Goal: Information Seeking & Learning: Find specific fact

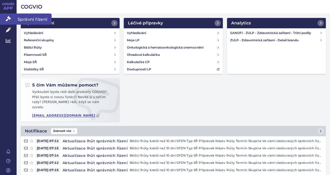
click at [32, 21] on span "Správní řízení" at bounding box center [34, 18] width 35 height 11
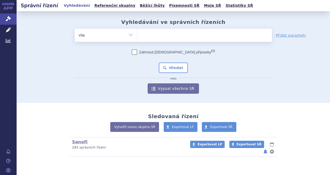
click at [157, 34] on ul at bounding box center [204, 34] width 135 height 11
click at [137, 34] on select at bounding box center [137, 35] width 0 height 13
click at [165, 36] on ul at bounding box center [204, 34] width 135 height 11
click at [137, 36] on select at bounding box center [137, 35] width 0 height 13
type input "va"
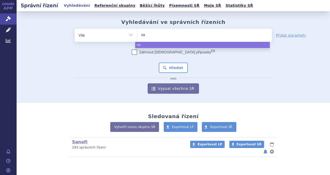
type input "vax"
type input "vaxi"
type input "vaxig"
type input "vaxigri"
type input "vaxigrip"
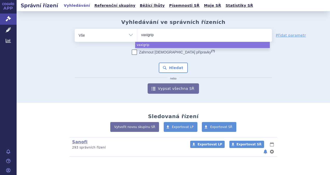
select select "vaxigrip"
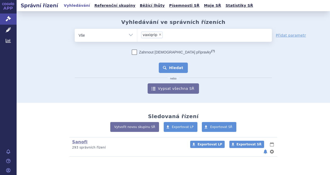
click at [178, 70] on button "Hledat" at bounding box center [173, 68] width 29 height 10
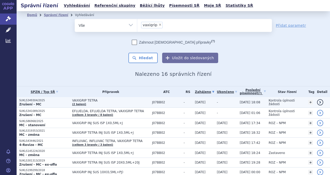
click at [320, 102] on link "detail" at bounding box center [320, 102] width 6 height 6
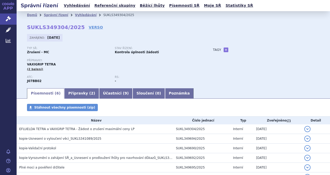
scroll to position [38, 0]
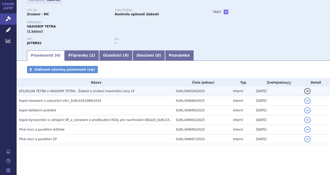
click at [305, 90] on button "detail" at bounding box center [307, 91] width 6 height 6
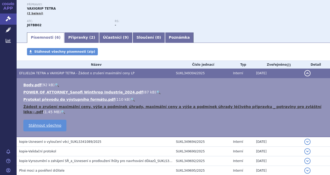
scroll to position [64, 0]
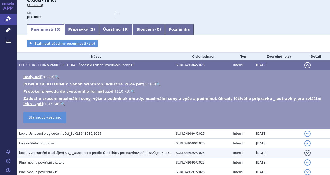
click at [304, 150] on button "detail" at bounding box center [307, 153] width 6 height 6
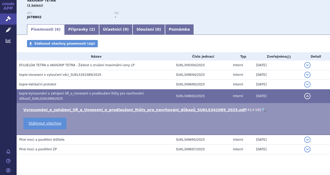
click at [262, 108] on link "🔍" at bounding box center [264, 110] width 4 height 4
